Goal: Find specific page/section: Find specific page/section

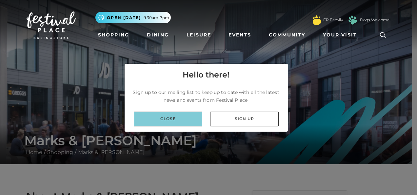
click at [173, 119] on link "Close" at bounding box center [168, 118] width 68 height 15
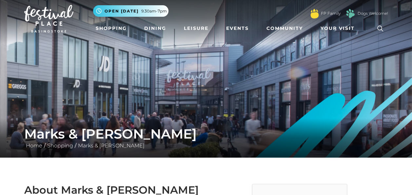
scroll to position [13, 0]
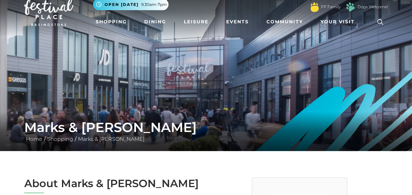
click at [379, 21] on icon at bounding box center [380, 22] width 10 height 10
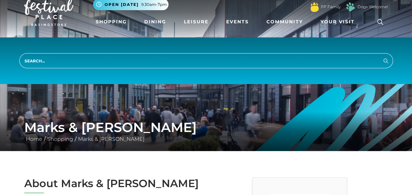
click at [264, 60] on input "search" at bounding box center [205, 60] width 373 height 15
type input "birthday cakes"
click at [381, 56] on button "Search" at bounding box center [385, 60] width 8 height 8
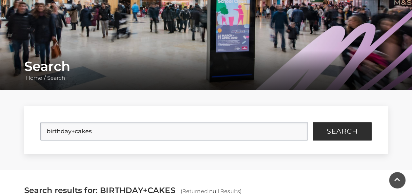
scroll to position [105, 0]
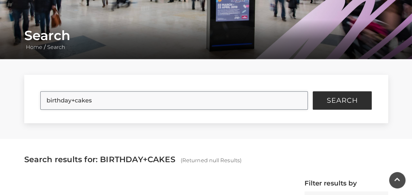
click at [109, 101] on input "birthday+cakes" at bounding box center [173, 100] width 267 height 18
type input "b"
type input "marks and spencer"
click at [312, 91] on button "Search" at bounding box center [341, 100] width 59 height 18
click at [329, 105] on button "Search" at bounding box center [341, 100] width 59 height 18
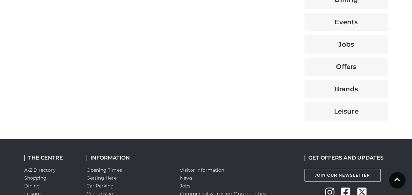
scroll to position [341, 0]
